Goal: Task Accomplishment & Management: Use online tool/utility

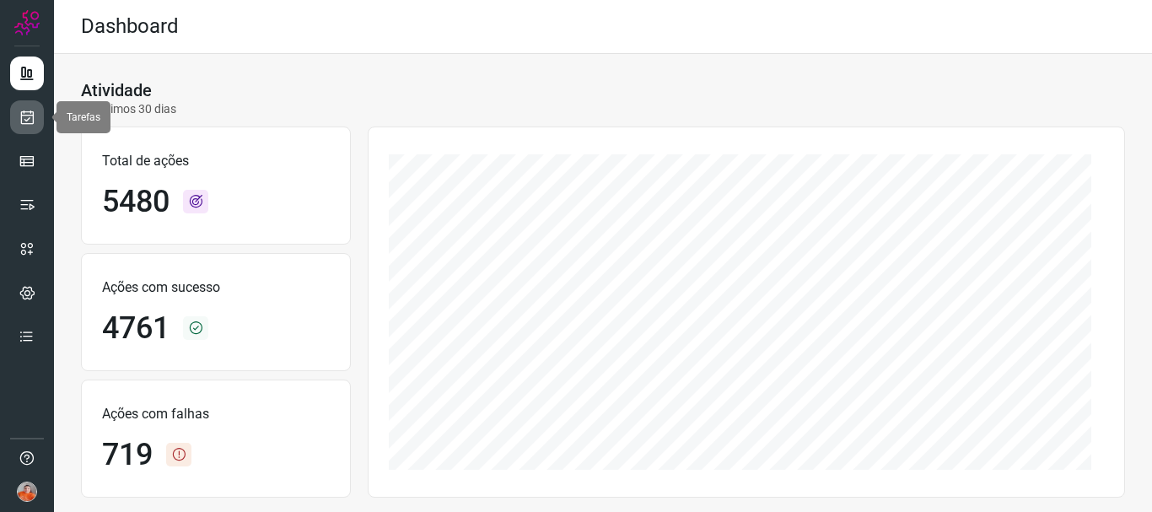
click at [26, 120] on icon at bounding box center [28, 117] width 18 height 17
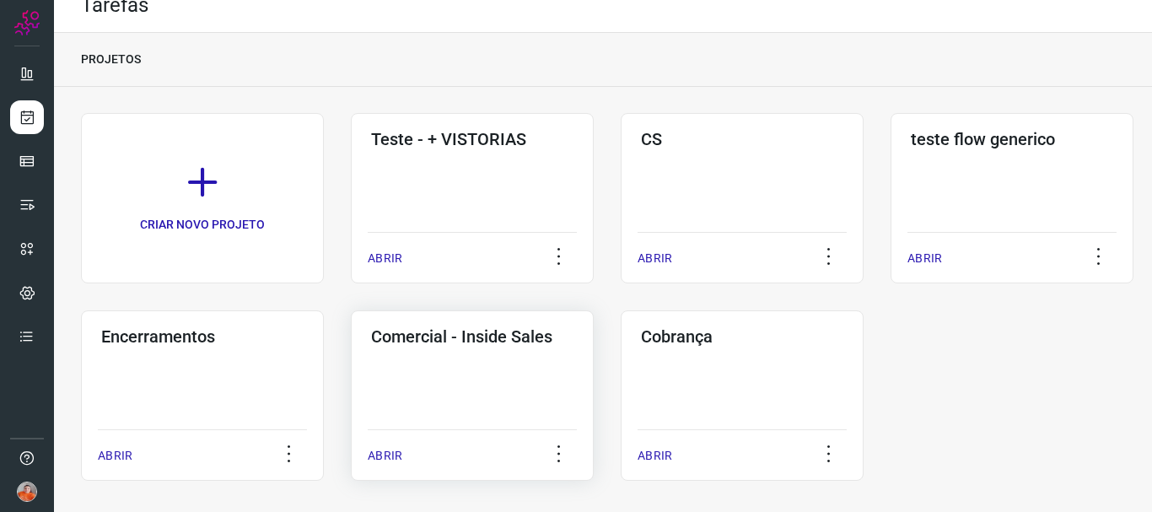
scroll to position [32, 0]
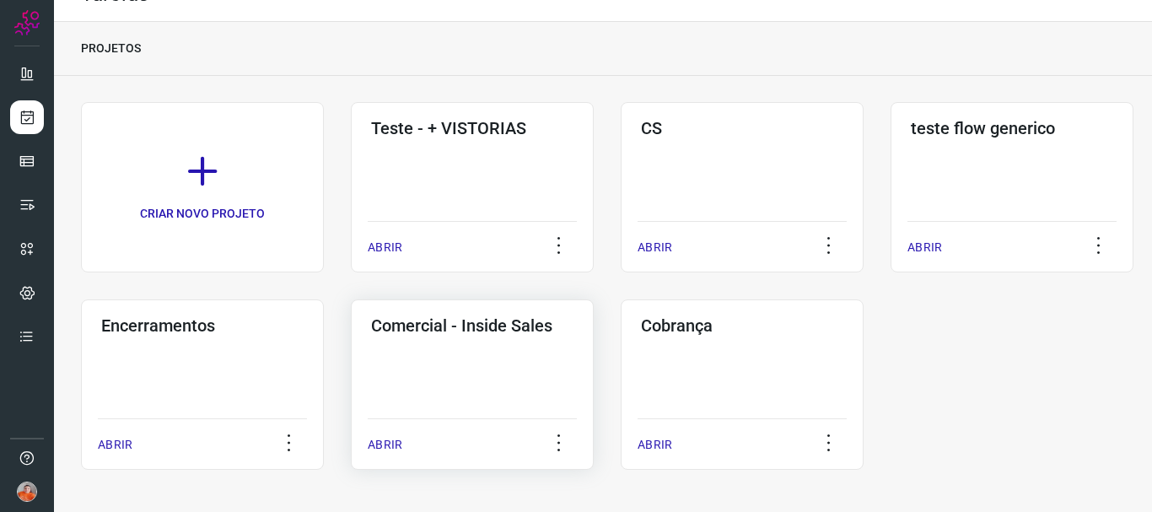
click at [382, 441] on p "ABRIR" at bounding box center [385, 445] width 35 height 18
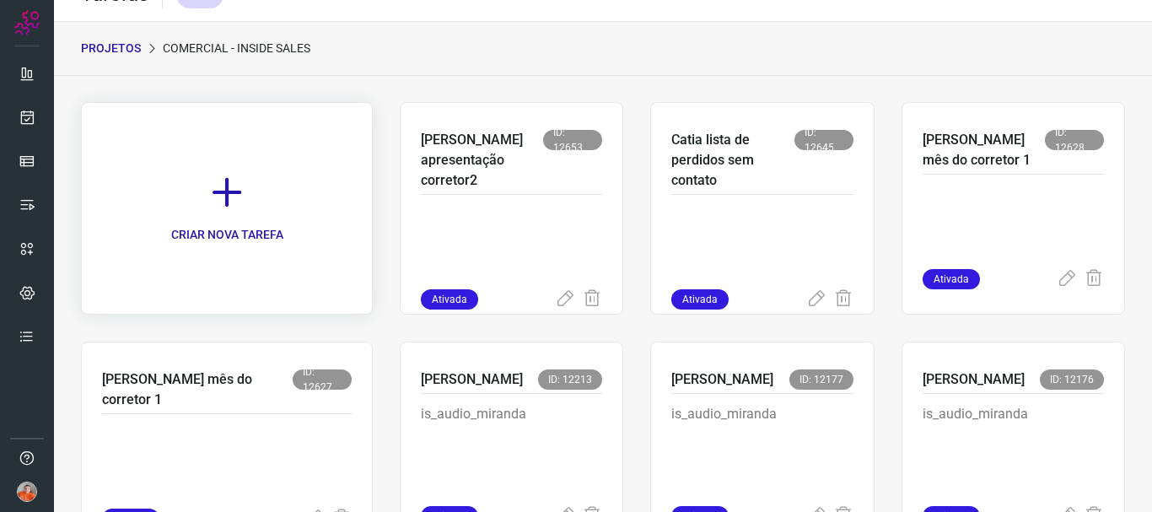
click at [208, 207] on icon at bounding box center [226, 192] width 37 height 37
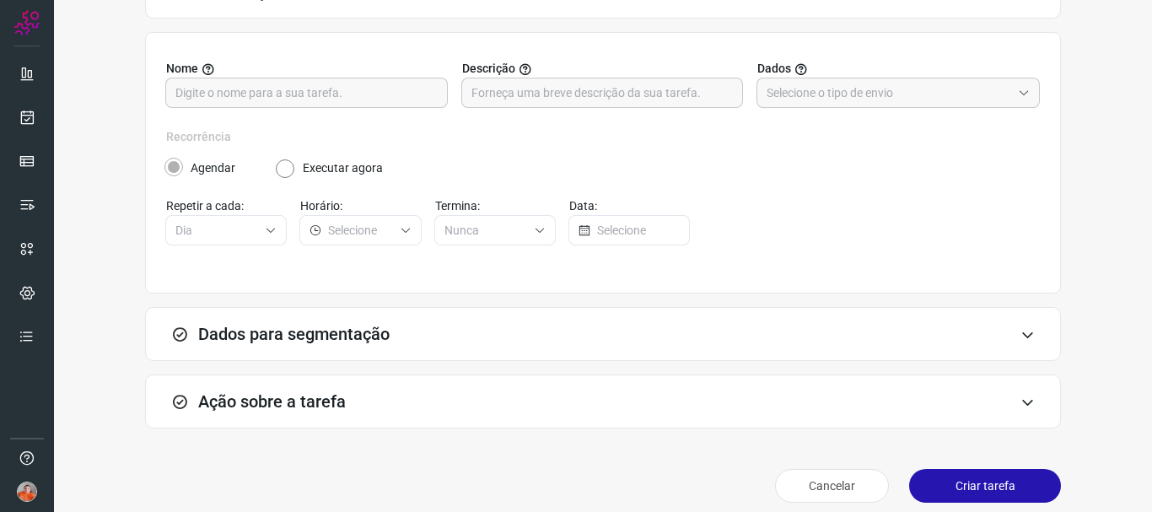
scroll to position [159, 0]
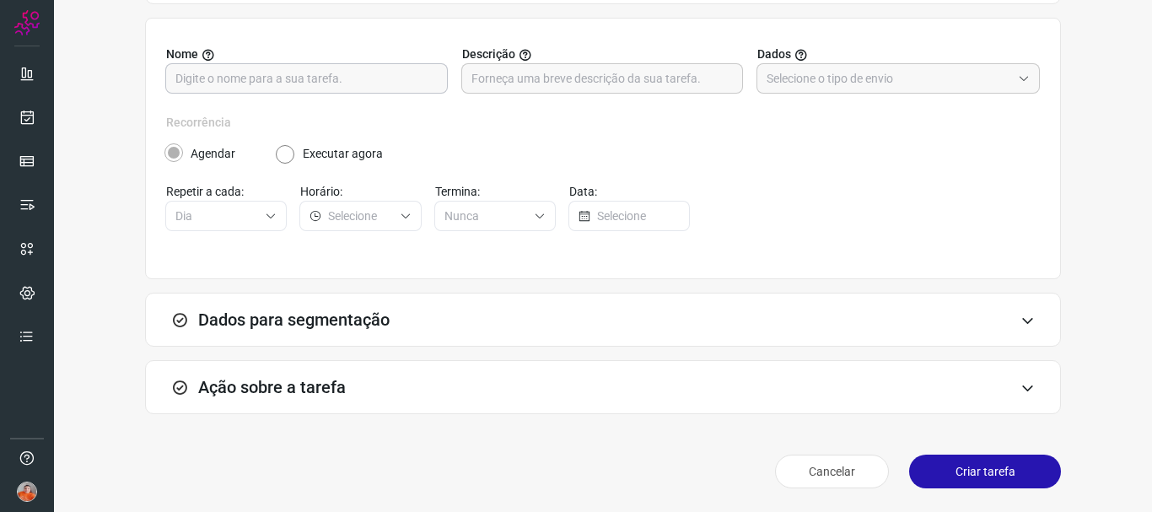
click at [279, 74] on input "text" at bounding box center [306, 78] width 262 height 29
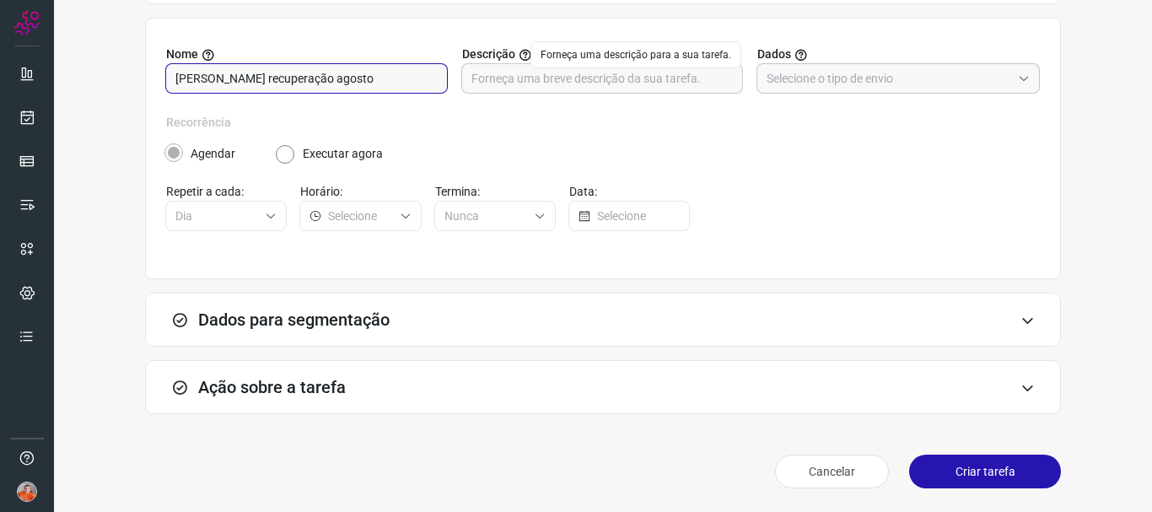
type input "[PERSON_NAME] recuperação agosto"
click at [813, 73] on input "text" at bounding box center [889, 78] width 245 height 29
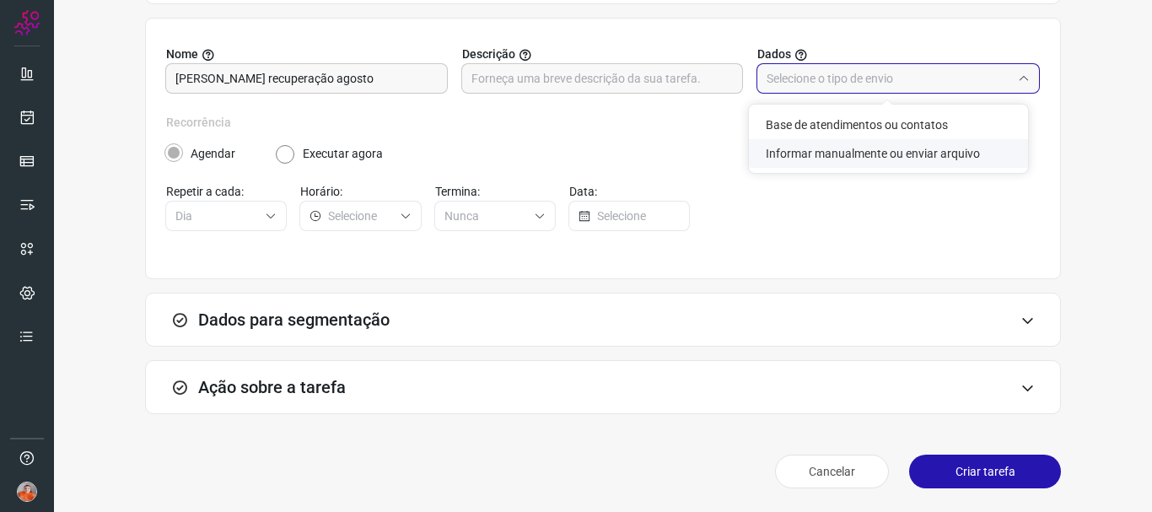
click at [814, 143] on li "Informar manualmente ou enviar arquivo" at bounding box center [888, 153] width 279 height 29
type input "Informar manualmente ou enviar arquivo"
radio input "false"
radio input "true"
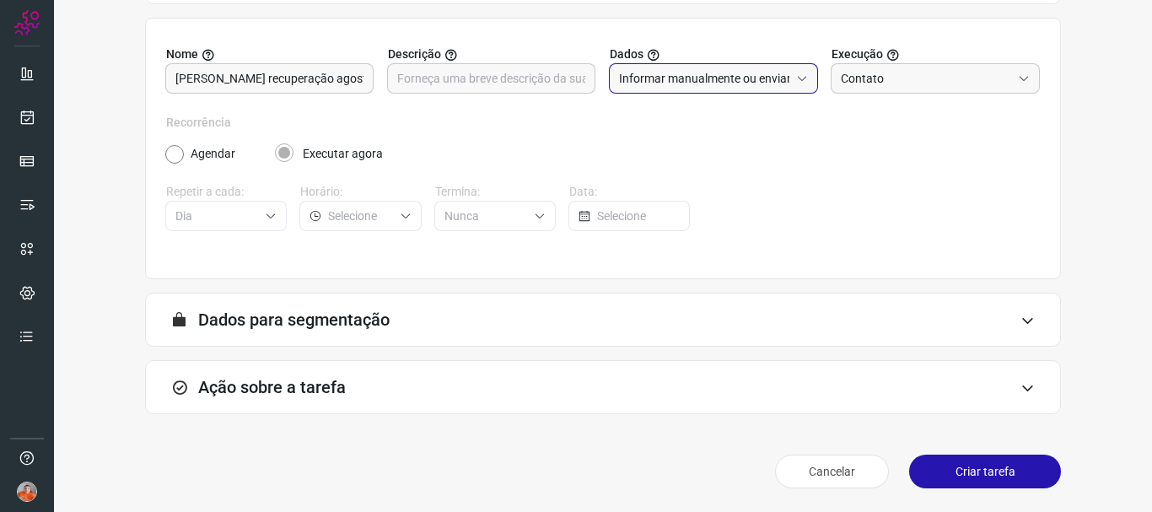
click at [901, 320] on div "A segmentação de dados está desabilitada porque a opção de envio manual foi sel…" at bounding box center [603, 320] width 916 height 54
click at [799, 381] on div "Ação sobre a tarefa" at bounding box center [603, 387] width 916 height 54
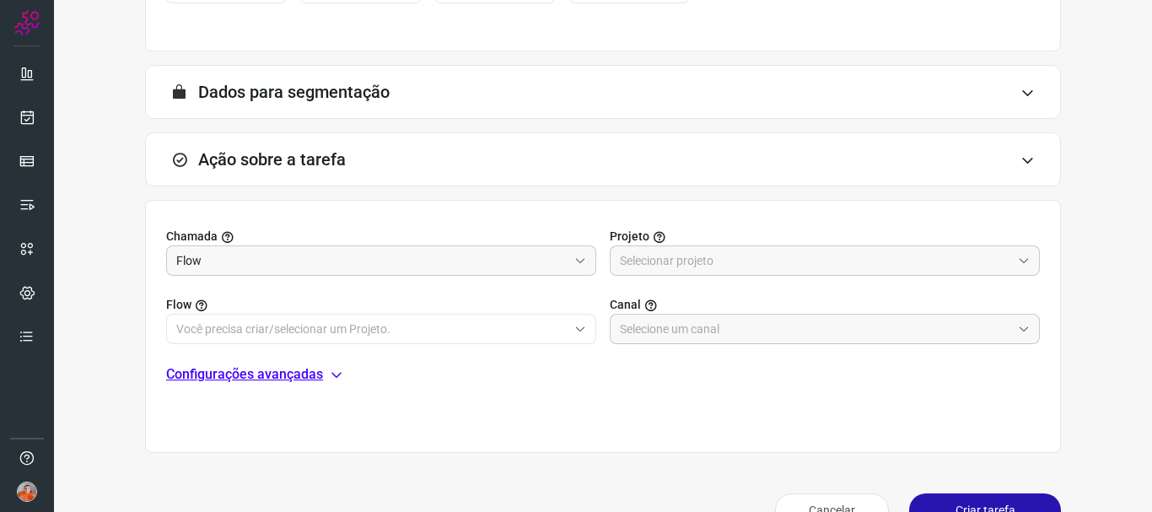
scroll to position [425, 0]
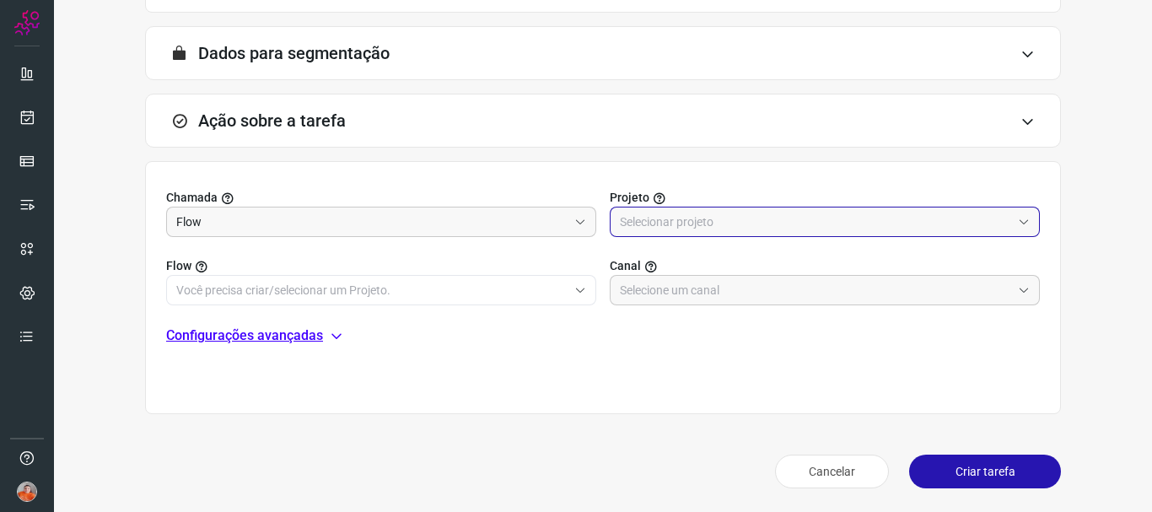
click at [703, 217] on input "text" at bounding box center [815, 222] width 391 height 29
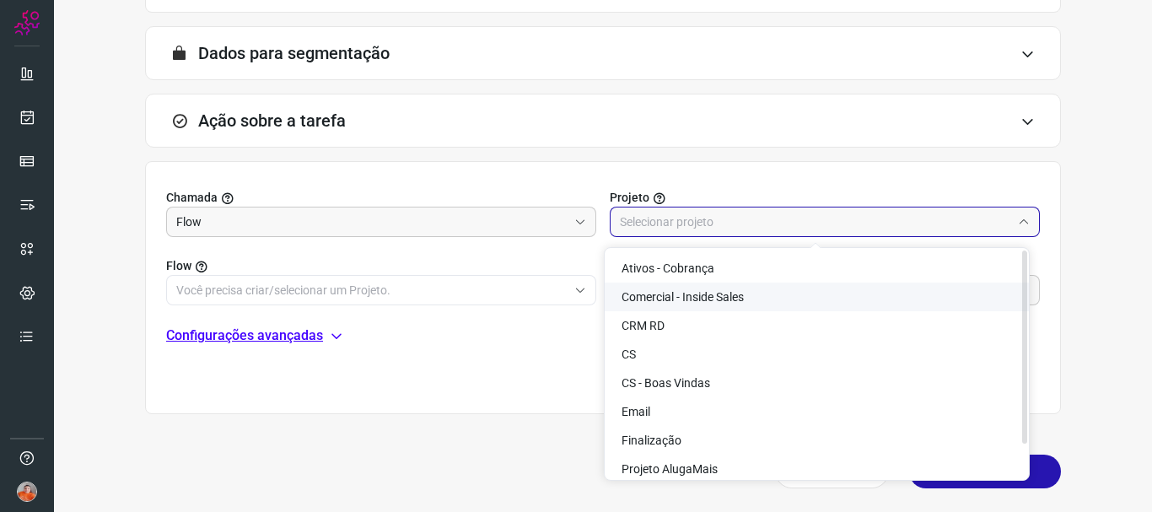
click at [718, 288] on li "Comercial - Inside Sales" at bounding box center [817, 297] width 424 height 29
type input "Comercial - Inside Sales"
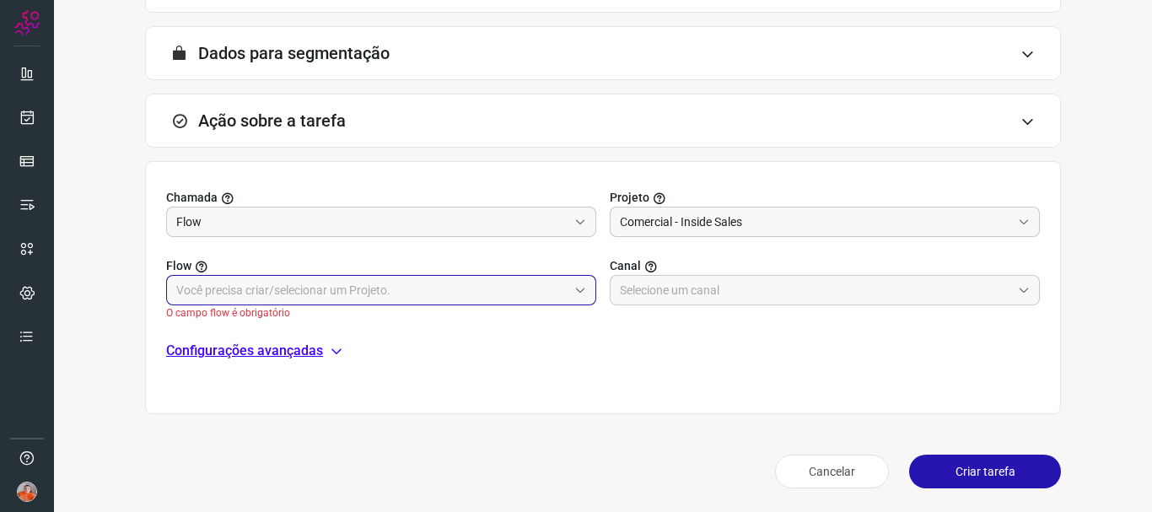
click at [441, 285] on input "text" at bounding box center [371, 290] width 391 height 29
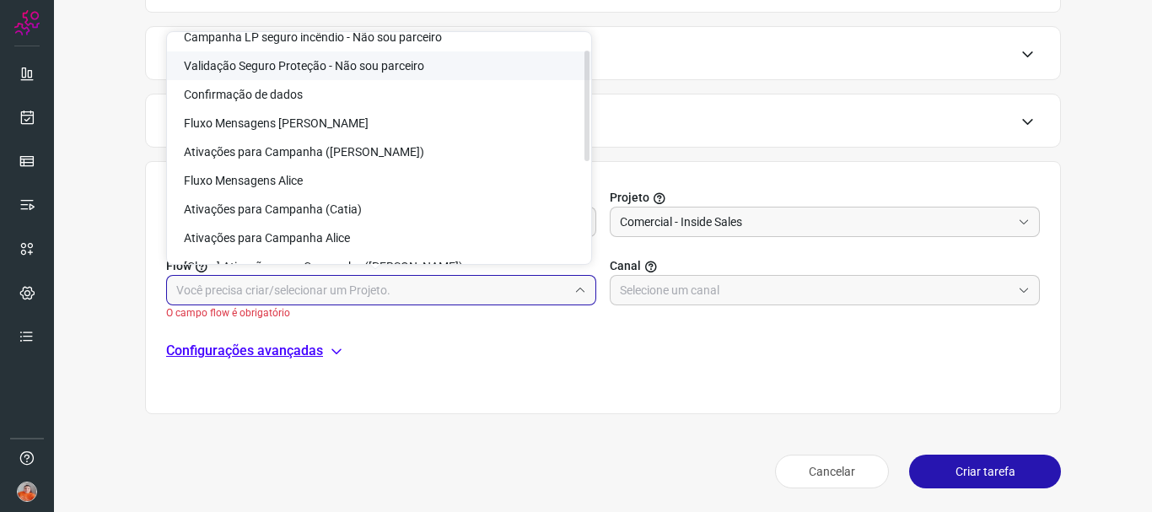
scroll to position [169, 0]
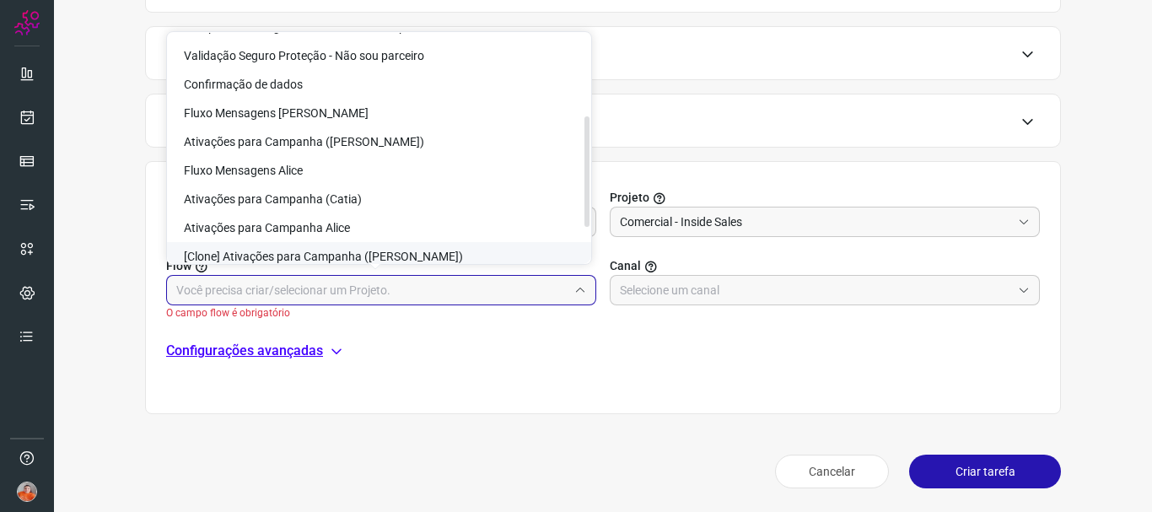
click at [450, 255] on li "[Clone] Ativações para Campanha ([PERSON_NAME])" at bounding box center [379, 256] width 424 height 29
type input "[Clone] Ativações para Campanha ([PERSON_NAME])"
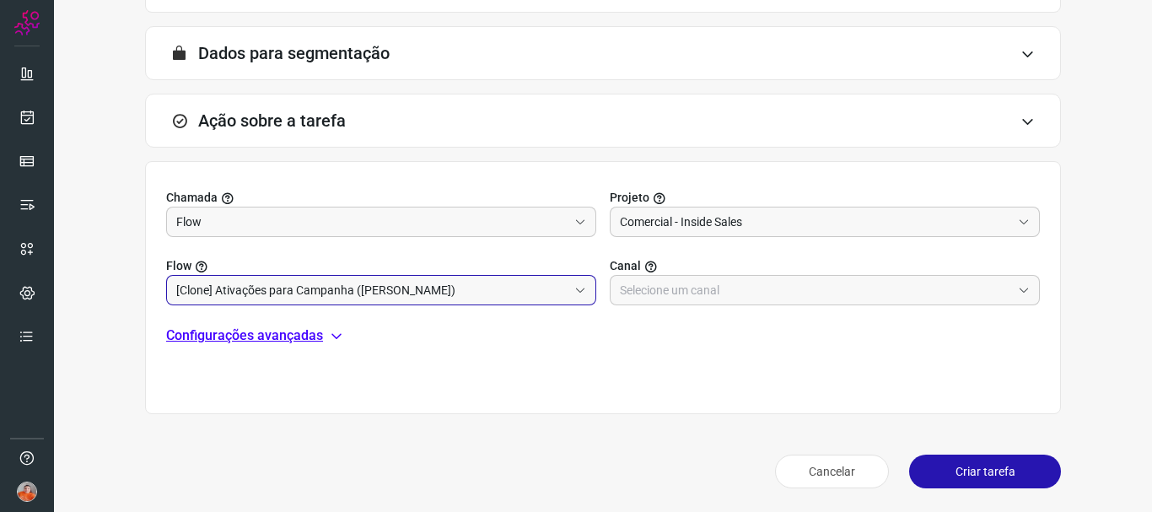
scroll to position [175, 0]
click at [683, 299] on input "text" at bounding box center [815, 290] width 391 height 29
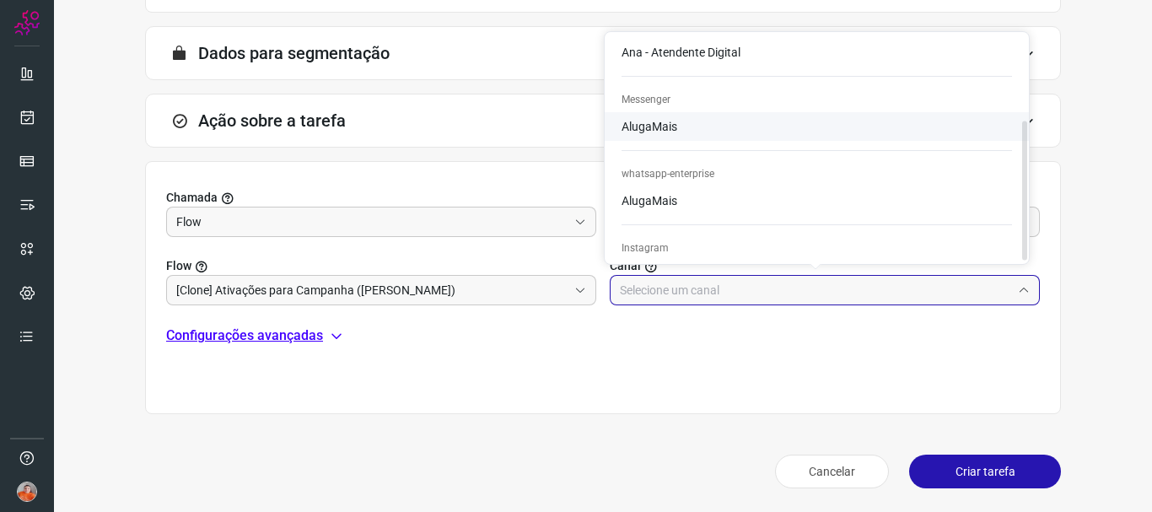
scroll to position [142, 0]
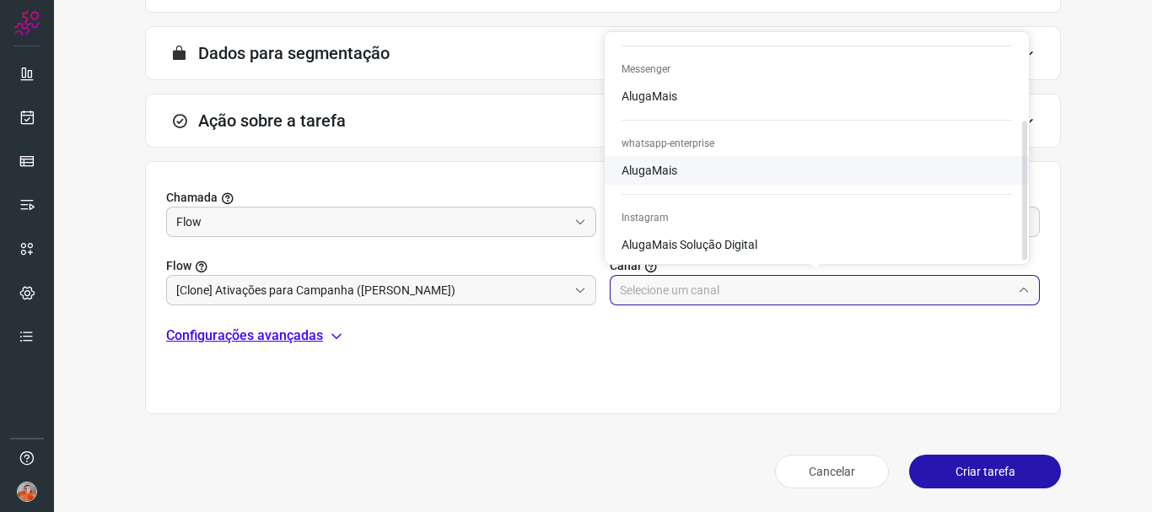
type input "AlugaMais"
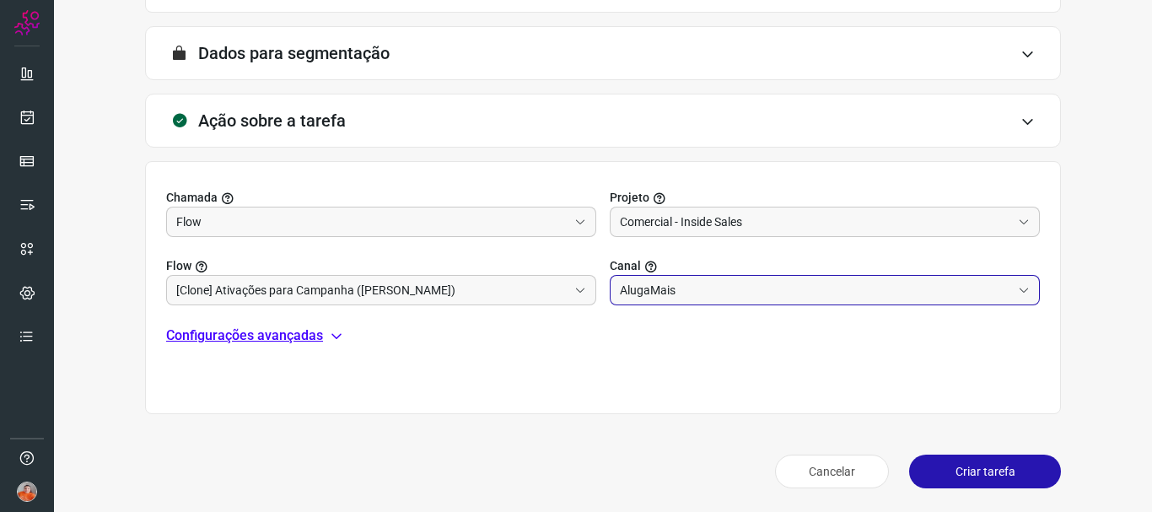
click at [335, 334] on icon at bounding box center [336, 335] width 13 height 13
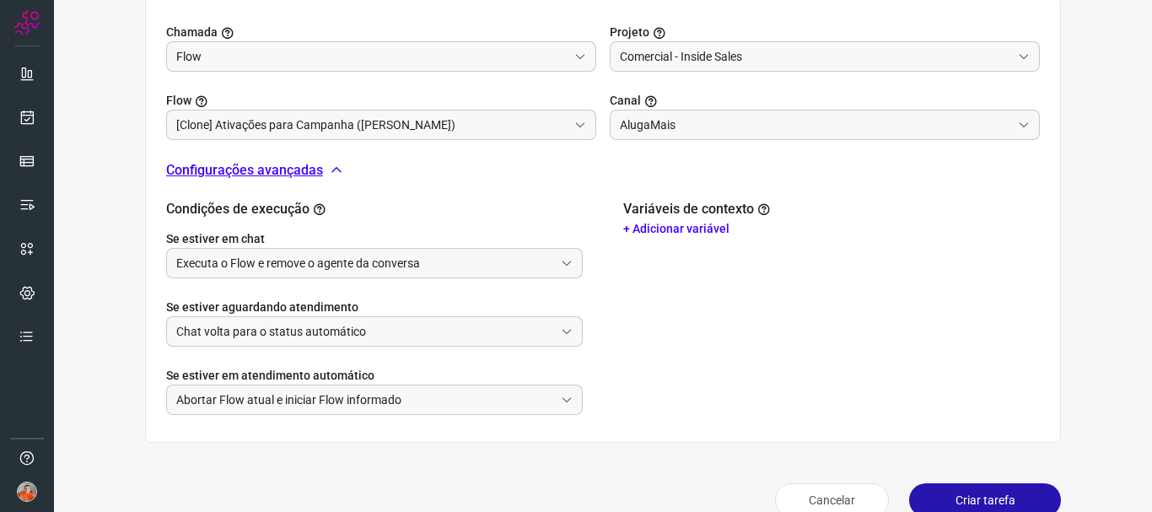
scroll to position [619, 0]
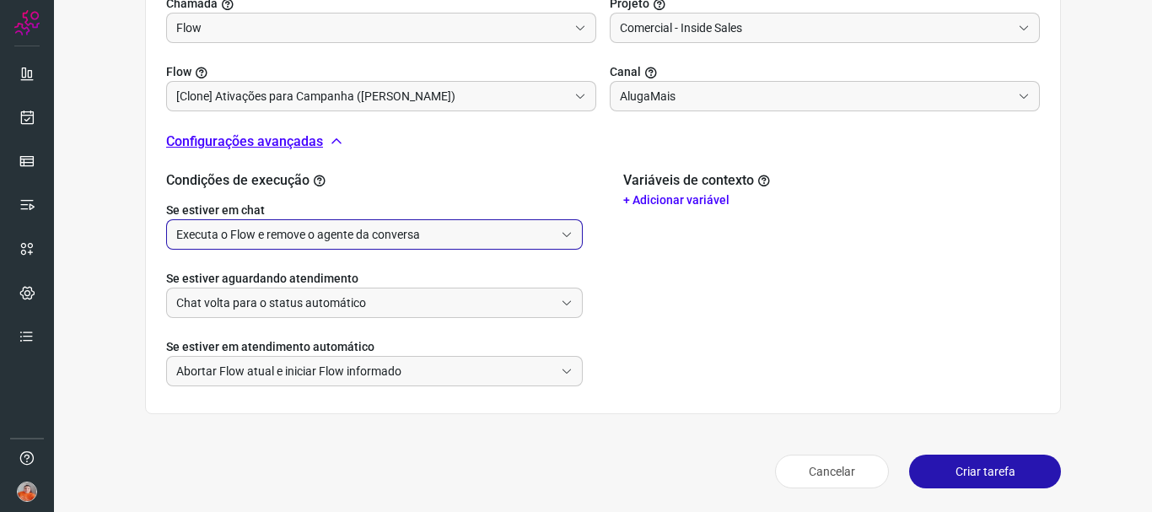
click at [378, 234] on input "Executa o Flow e remove o agente da conversa" at bounding box center [365, 234] width 378 height 29
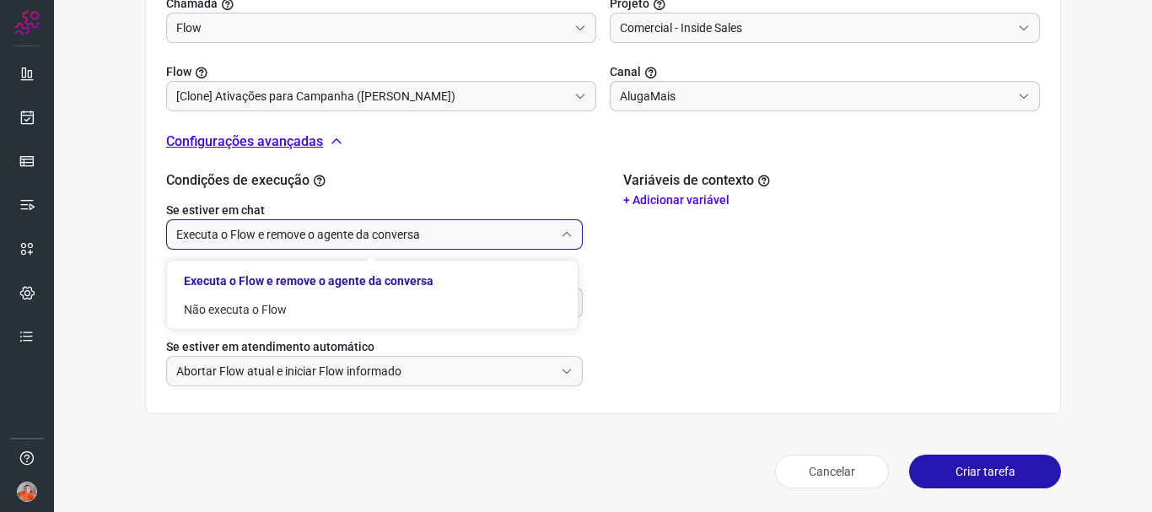
click at [378, 234] on input "Executa o Flow e remove o agente da conversa" at bounding box center [365, 234] width 378 height 29
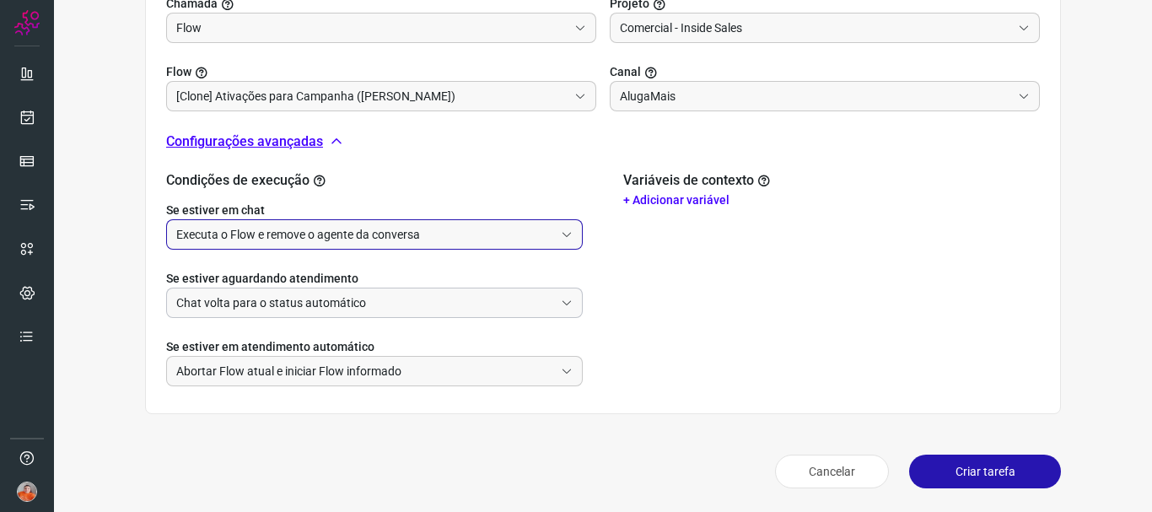
click at [399, 306] on input "Chat volta para o status automático" at bounding box center [365, 302] width 378 height 29
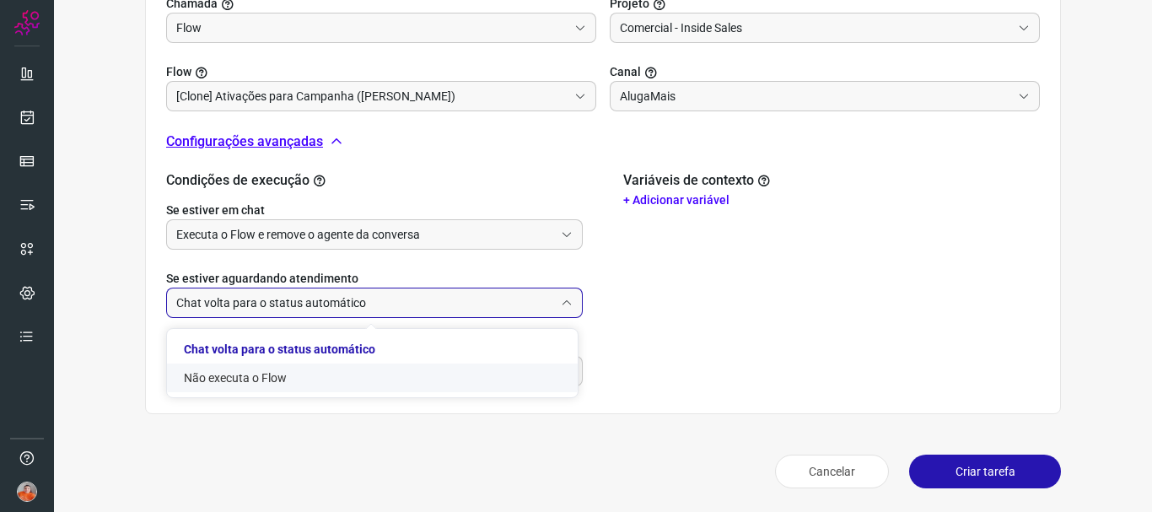
click at [342, 379] on li "Não executa o Flow" at bounding box center [372, 378] width 411 height 29
type input "Não executa o Flow"
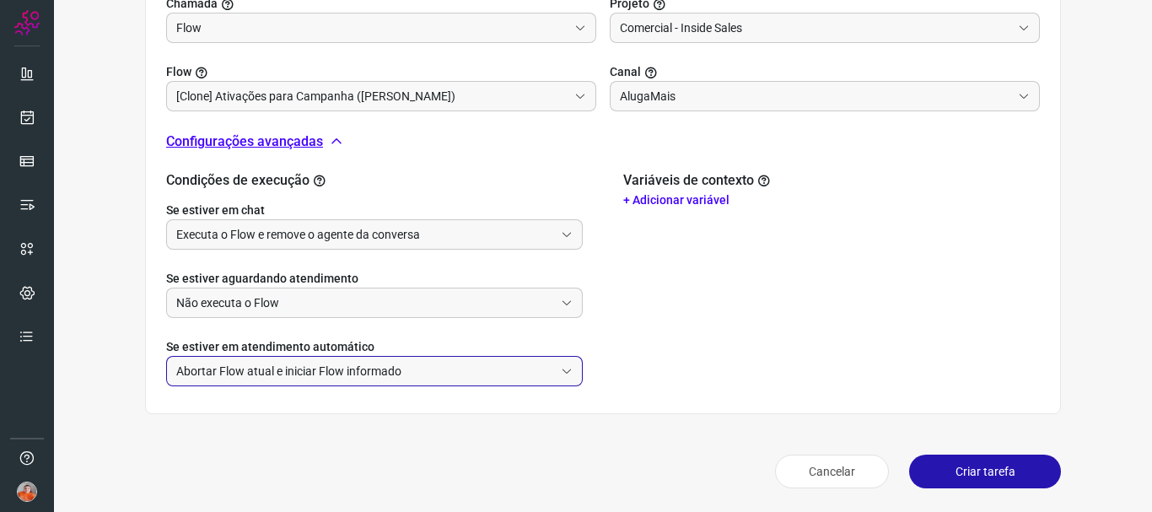
click at [487, 374] on input "Abortar Flow atual e iniciar Flow informado" at bounding box center [365, 371] width 378 height 29
click at [449, 410] on li "Abortar Flow atual e iniciar Flow informado" at bounding box center [372, 417] width 411 height 29
click at [750, 344] on div "Variáveis de contexto + Adicionar variável" at bounding box center [831, 279] width 417 height 214
click at [703, 193] on p "+ Adicionar variável" at bounding box center [831, 200] width 417 height 18
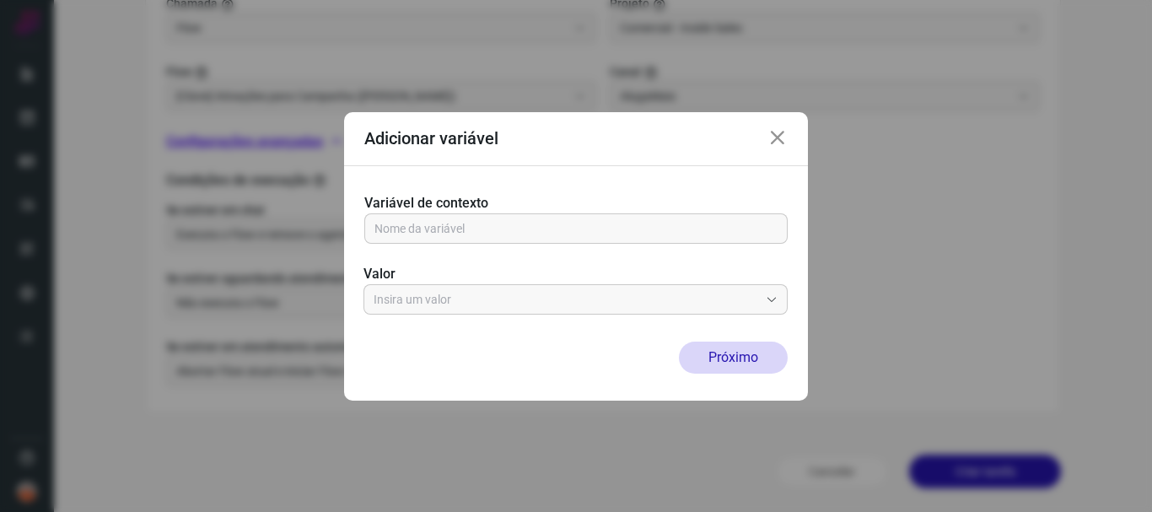
click at [527, 208] on label "Variável de contexto" at bounding box center [575, 203] width 423 height 20
click at [520, 224] on input "text" at bounding box center [576, 228] width 403 height 29
type input "n"
type input "Nome"
click at [540, 300] on input "text" at bounding box center [566, 299] width 385 height 29
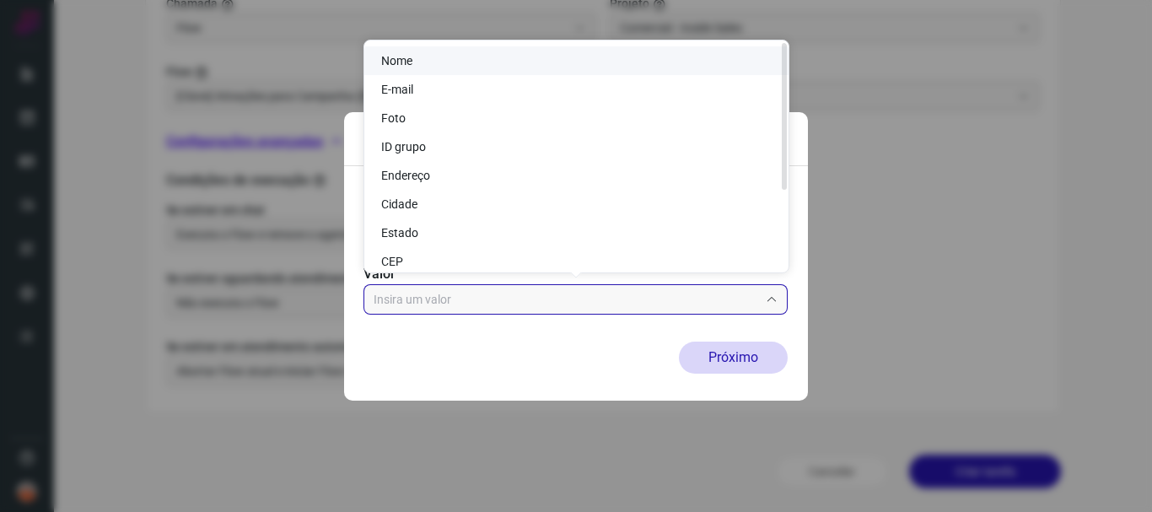
click at [544, 63] on li "Nome" at bounding box center [576, 60] width 424 height 29
type input "Nome"
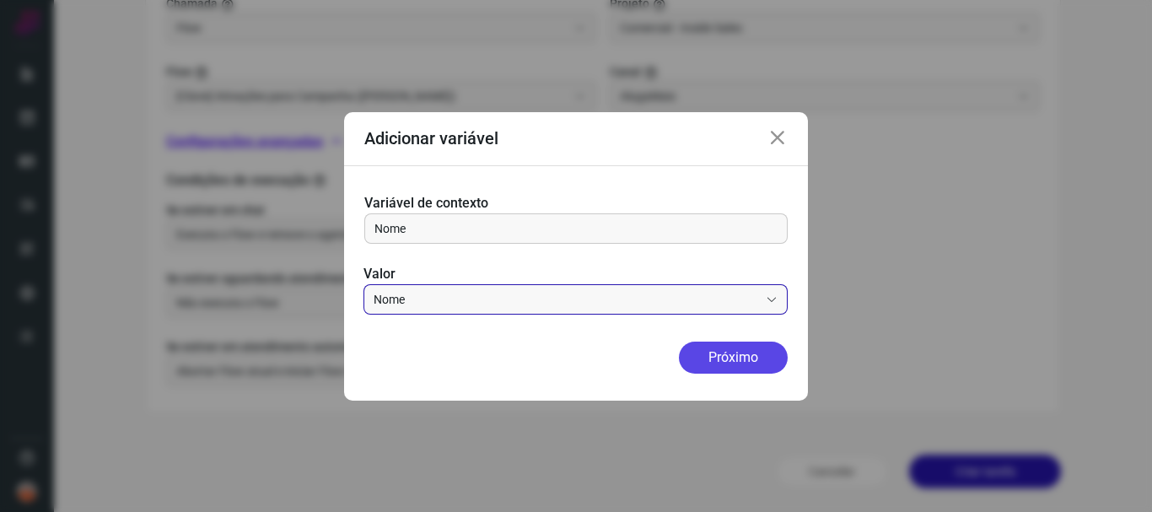
click at [744, 358] on button "Próximo" at bounding box center [733, 358] width 109 height 32
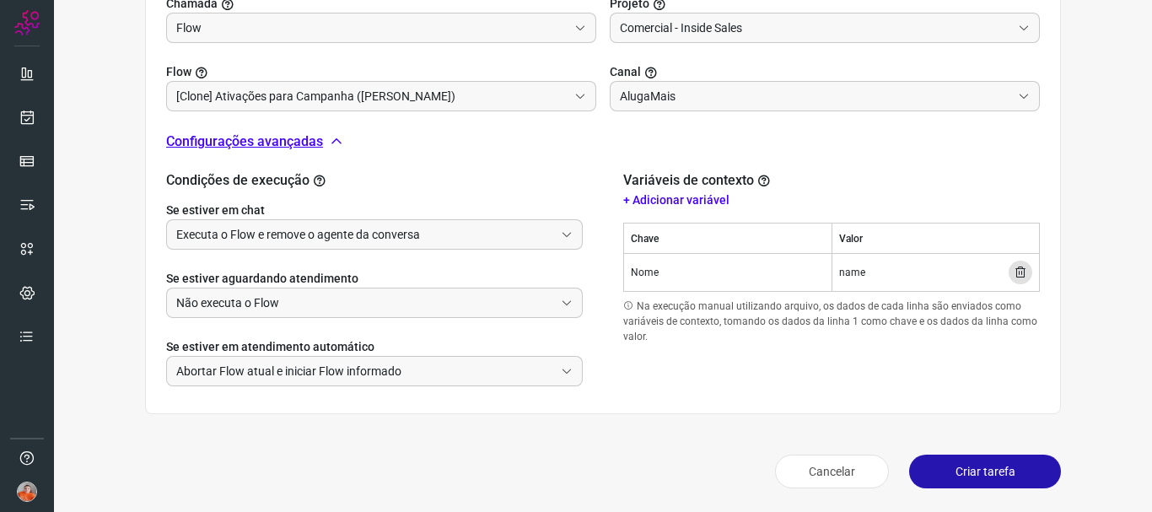
click at [1002, 474] on button "Criar tarefa" at bounding box center [985, 472] width 152 height 34
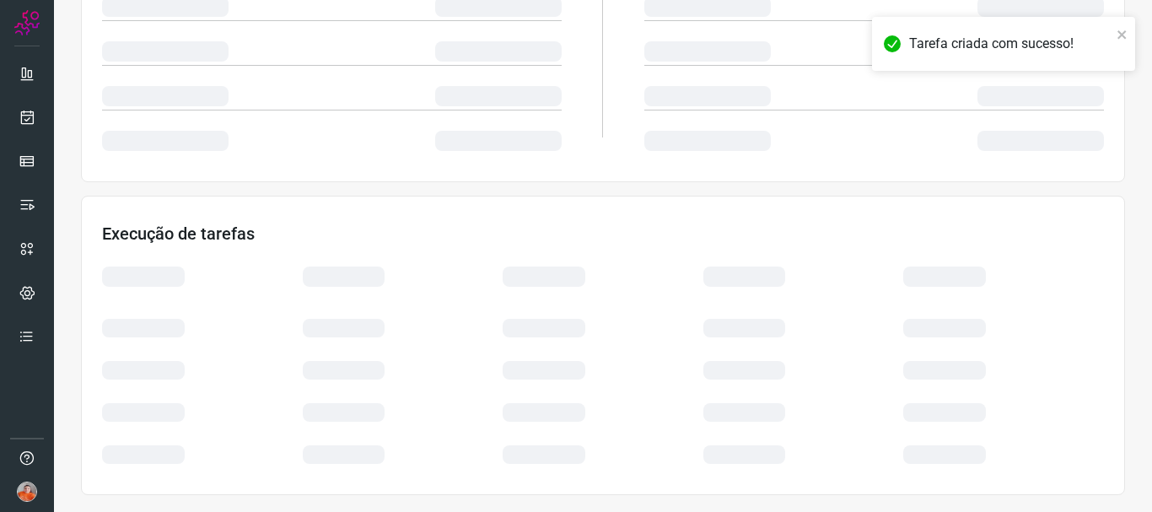
scroll to position [359, 0]
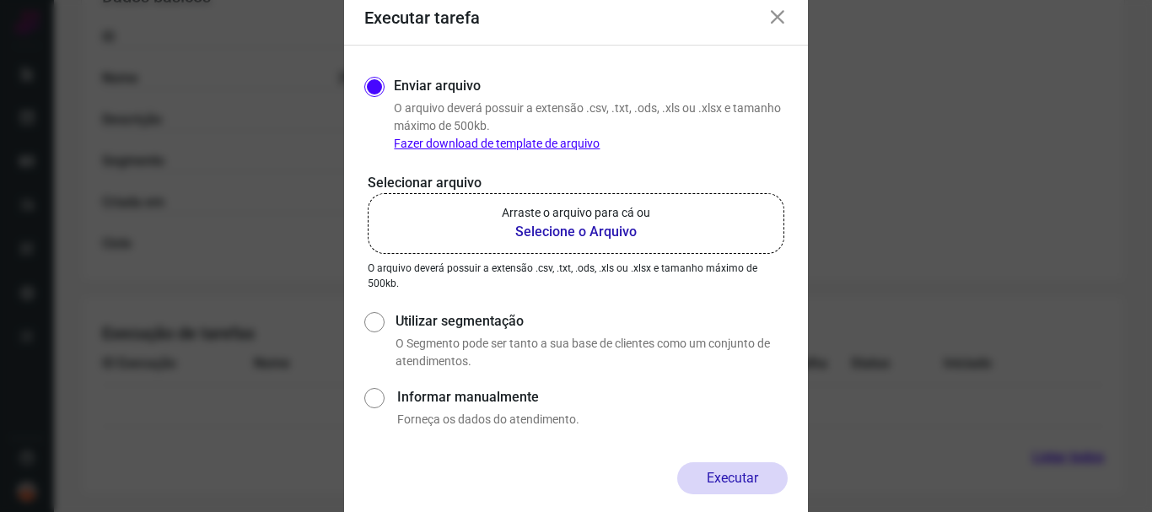
click at [613, 230] on b "Selecione o Arquivo" at bounding box center [576, 232] width 148 height 20
click at [0, 0] on input "Arraste o arquivo para cá ou Selecione o Arquivo" at bounding box center [0, 0] width 0 height 0
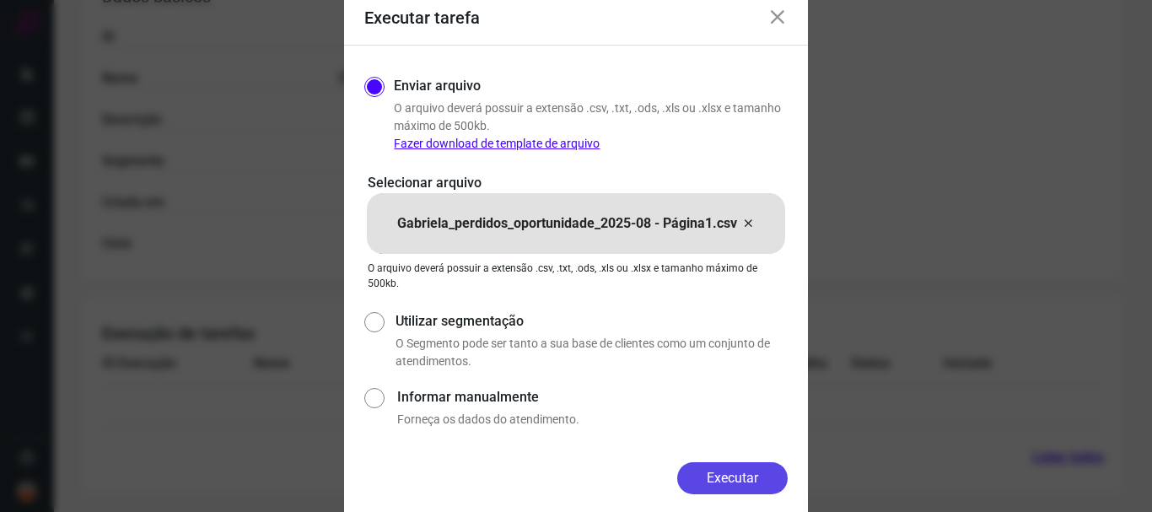
click at [760, 481] on button "Executar" at bounding box center [732, 478] width 111 height 32
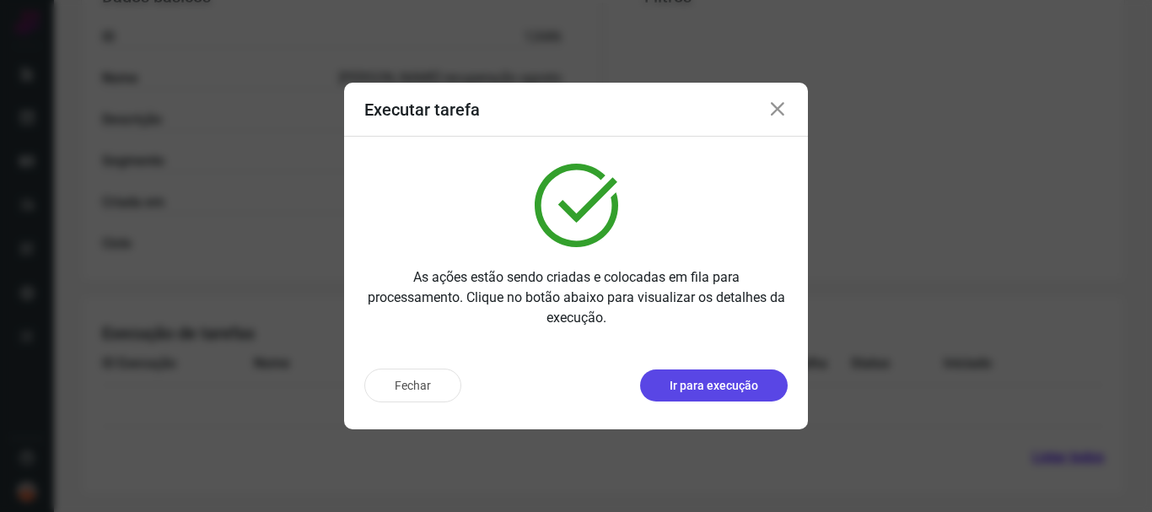
click at [681, 395] on button "Ir para execução" at bounding box center [714, 385] width 148 height 32
